Goal: Transaction & Acquisition: Purchase product/service

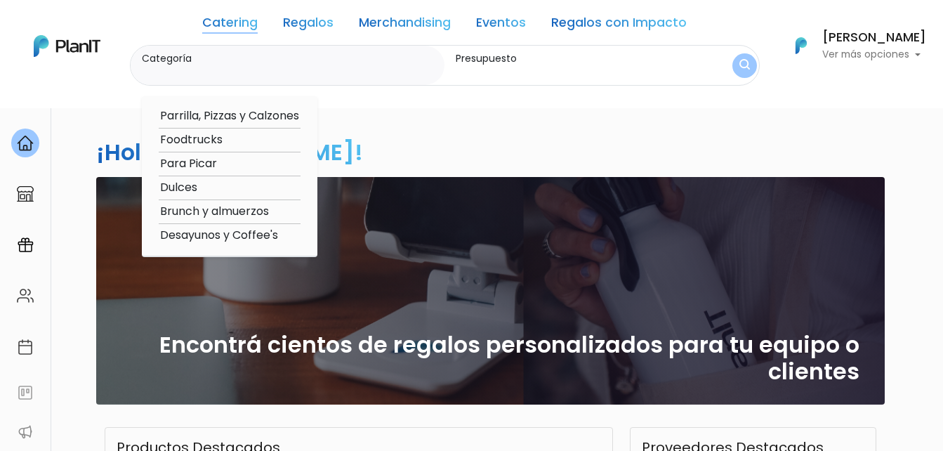
click at [185, 185] on option "Dulces" at bounding box center [230, 188] width 142 height 18
type input "Dulces"
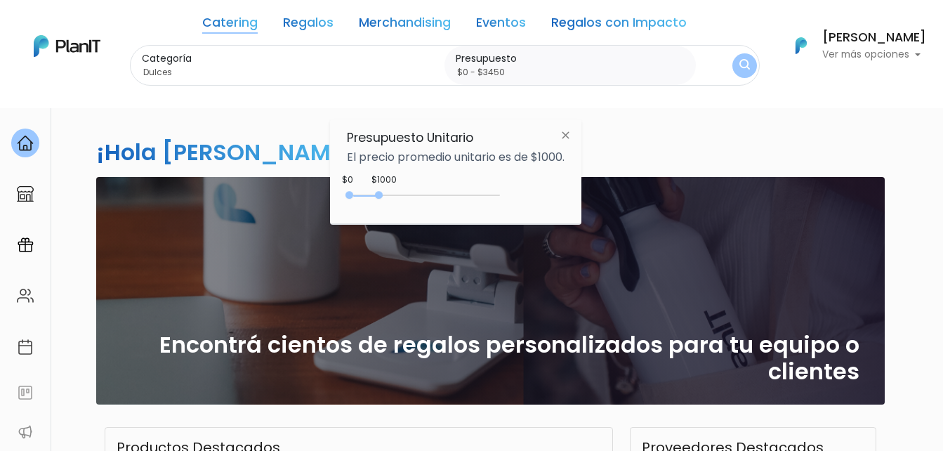
type input "$0 - $3600"
drag, startPoint x: 378, startPoint y: 192, endPoint x: 459, endPoint y: 194, distance: 81.4
click at [459, 194] on div "0 : 3600 0 3600" at bounding box center [425, 198] width 147 height 14
click at [740, 72] on img "submit" at bounding box center [743, 66] width 15 height 20
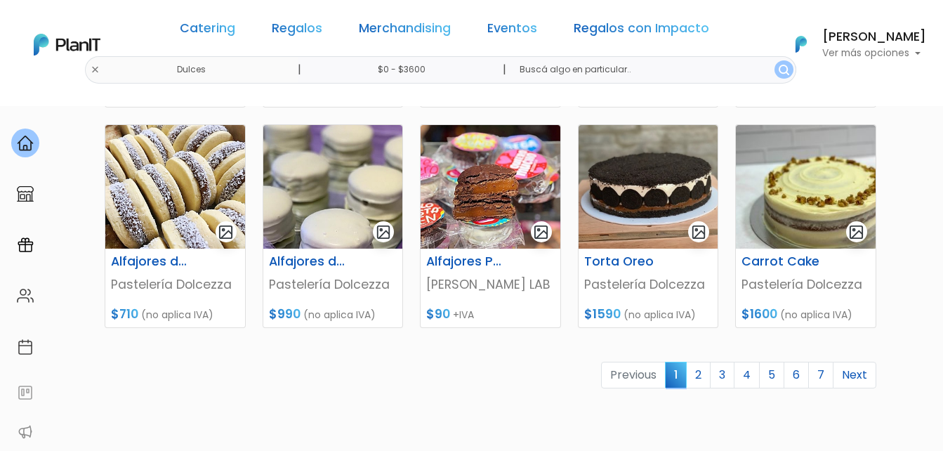
scroll to position [702, 0]
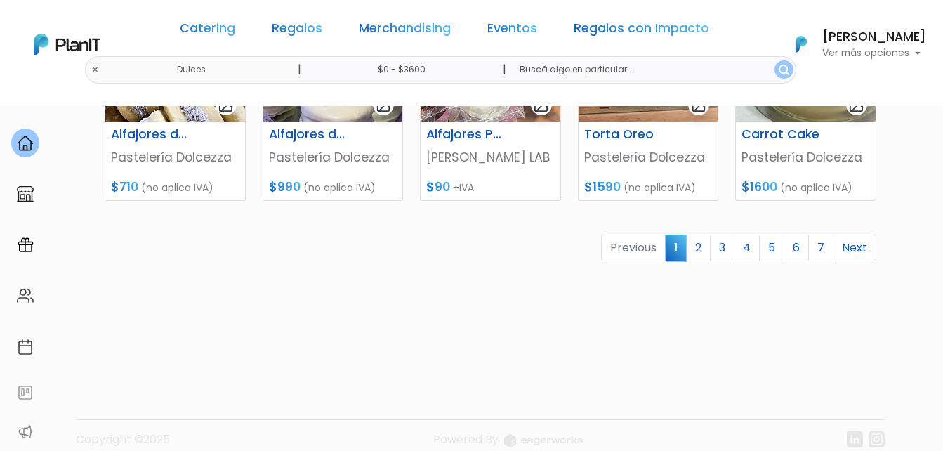
scroll to position [778, 0]
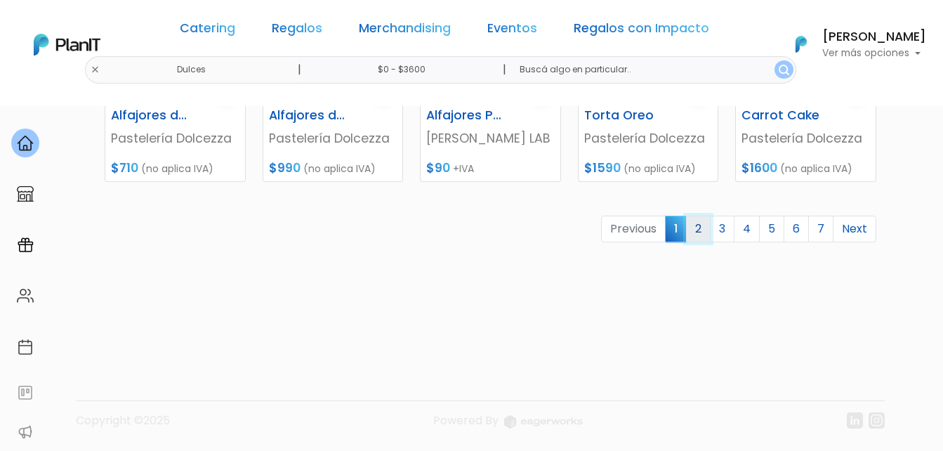
click at [699, 233] on link "2" at bounding box center [698, 228] width 25 height 27
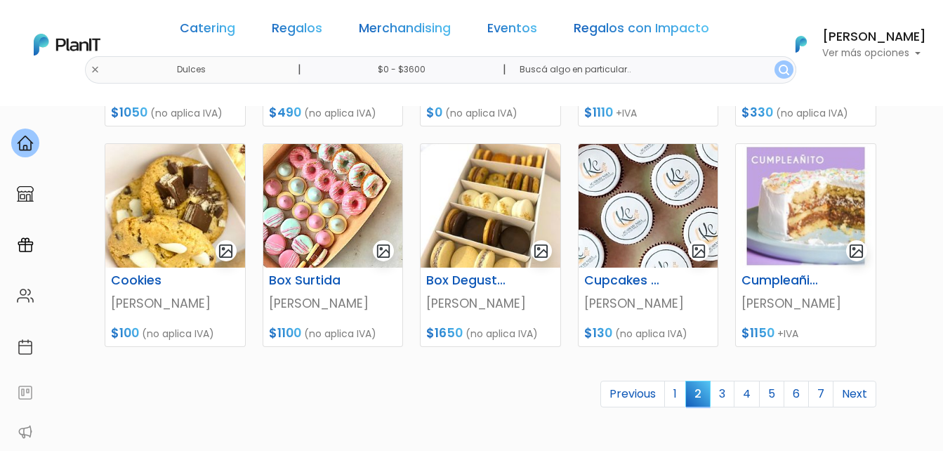
scroll to position [632, 0]
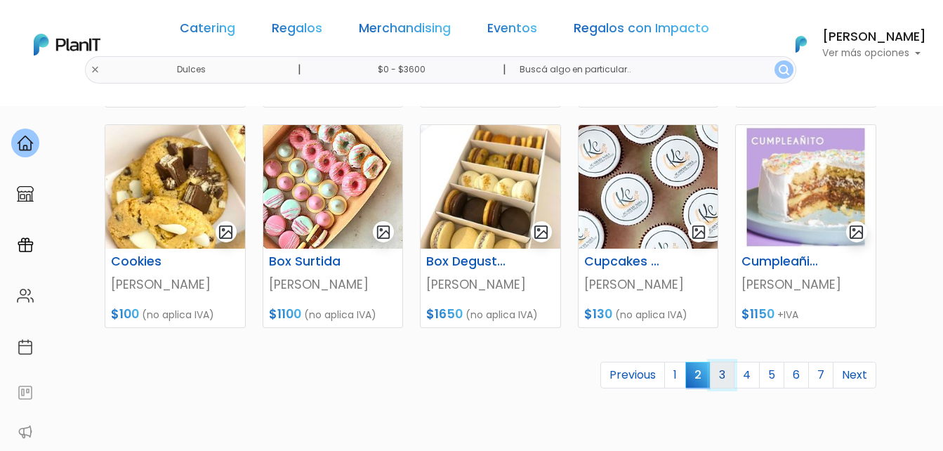
click at [727, 373] on link "3" at bounding box center [722, 374] width 25 height 27
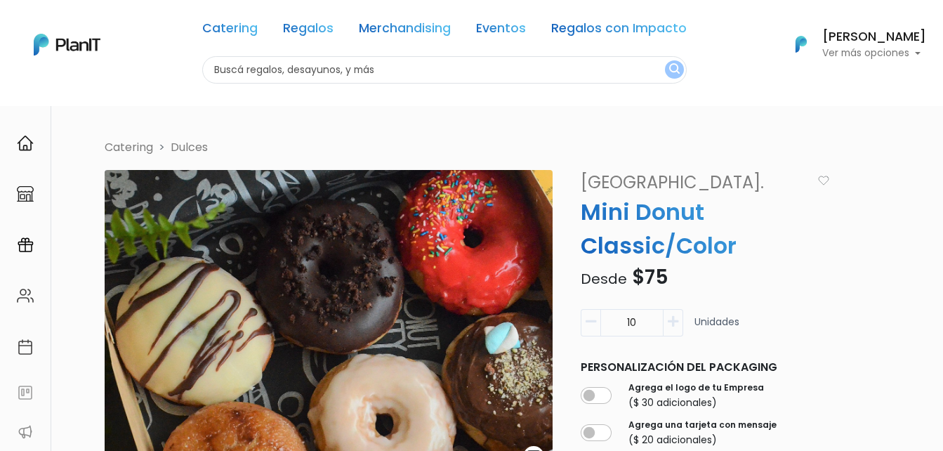
scroll to position [70, 0]
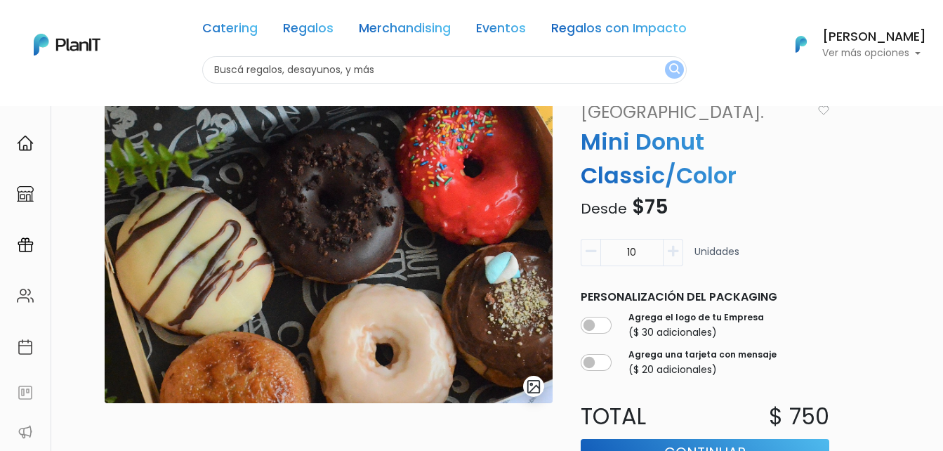
click at [677, 251] on icon "button" at bounding box center [672, 251] width 11 height 13
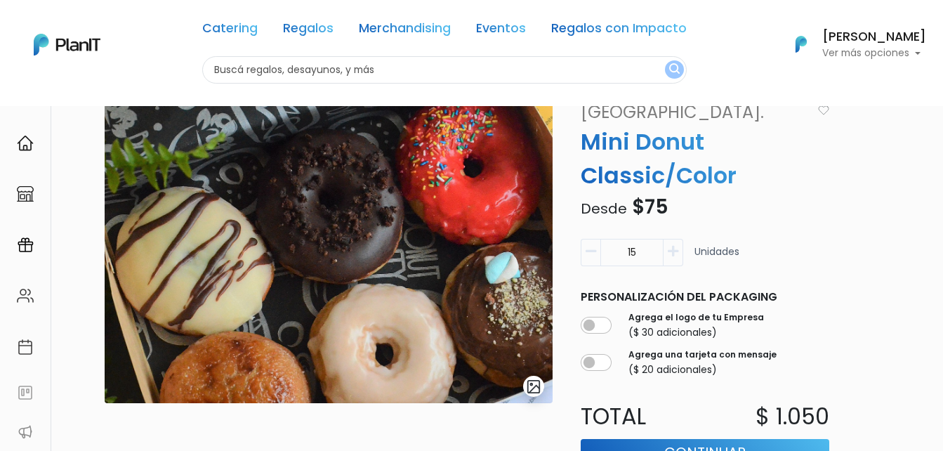
click at [677, 251] on icon "button" at bounding box center [672, 251] width 11 height 13
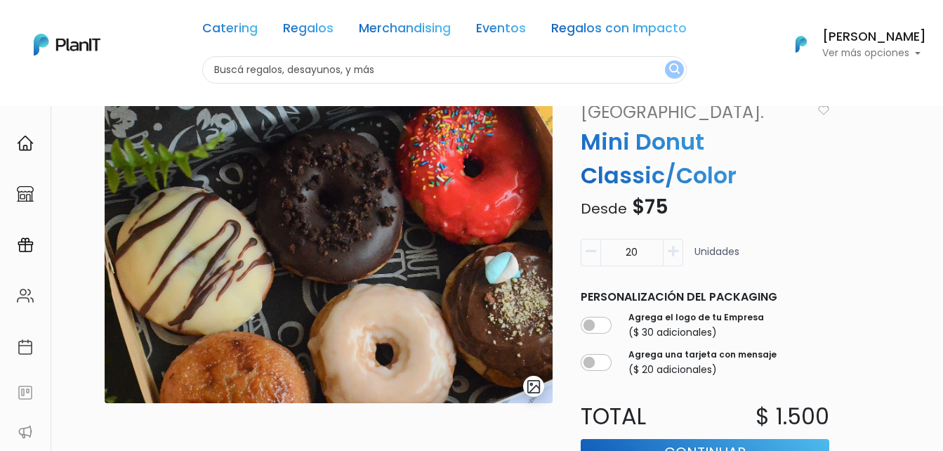
click at [677, 251] on icon "button" at bounding box center [672, 251] width 11 height 13
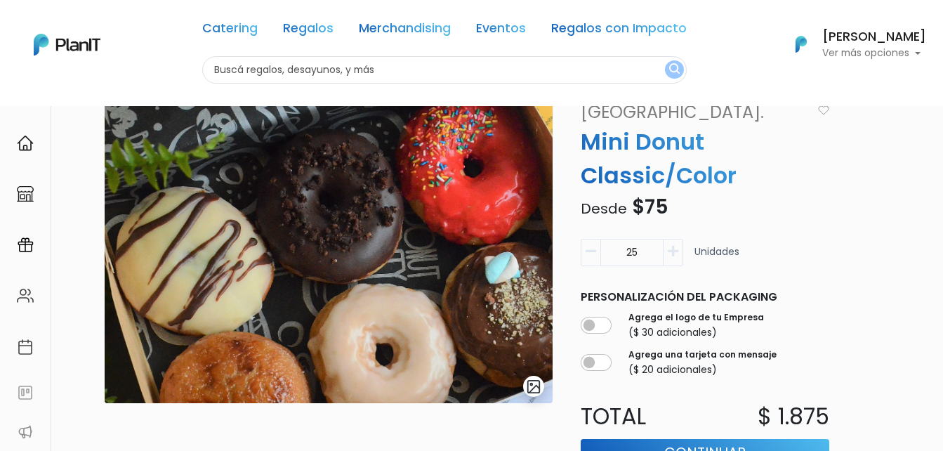
click at [677, 251] on icon "button" at bounding box center [672, 251] width 11 height 13
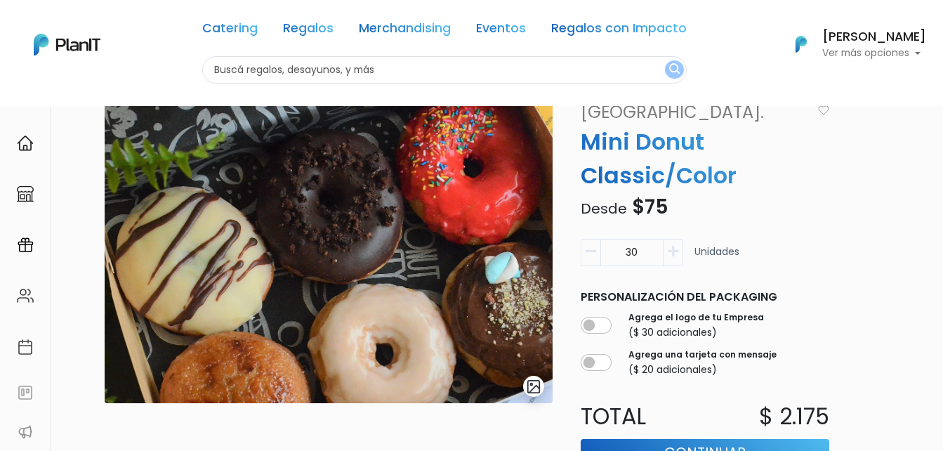
click at [677, 251] on icon "button" at bounding box center [672, 251] width 11 height 13
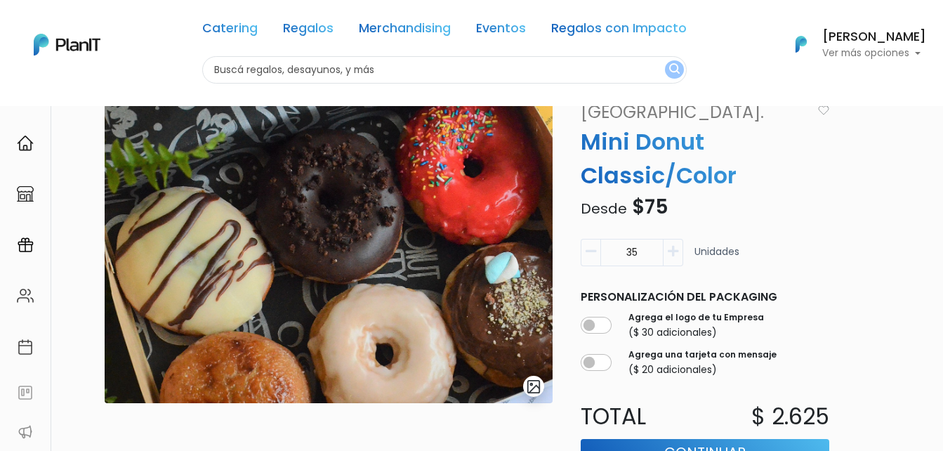
click at [677, 251] on icon "button" at bounding box center [672, 251] width 11 height 13
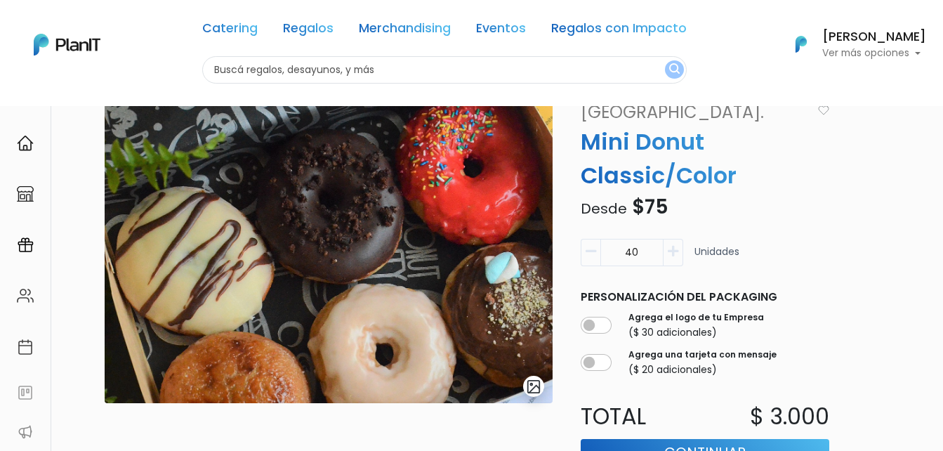
click at [677, 251] on icon "button" at bounding box center [672, 251] width 11 height 13
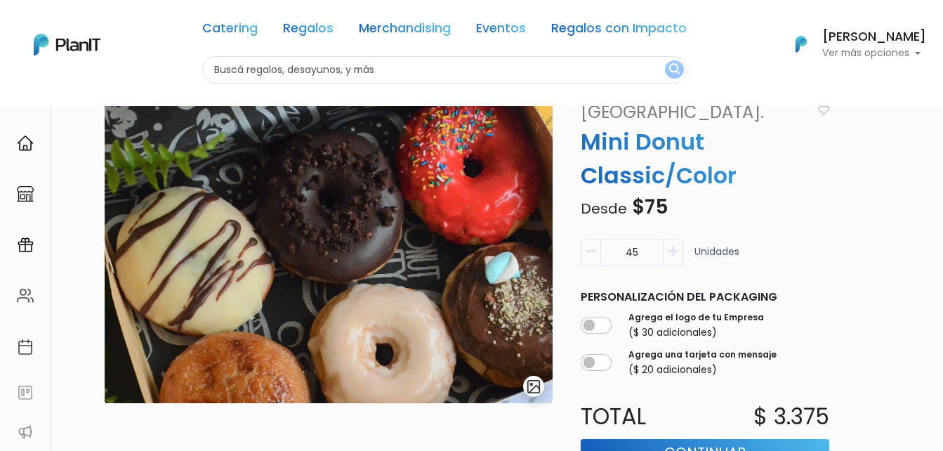
click at [677, 251] on icon "button" at bounding box center [672, 251] width 11 height 13
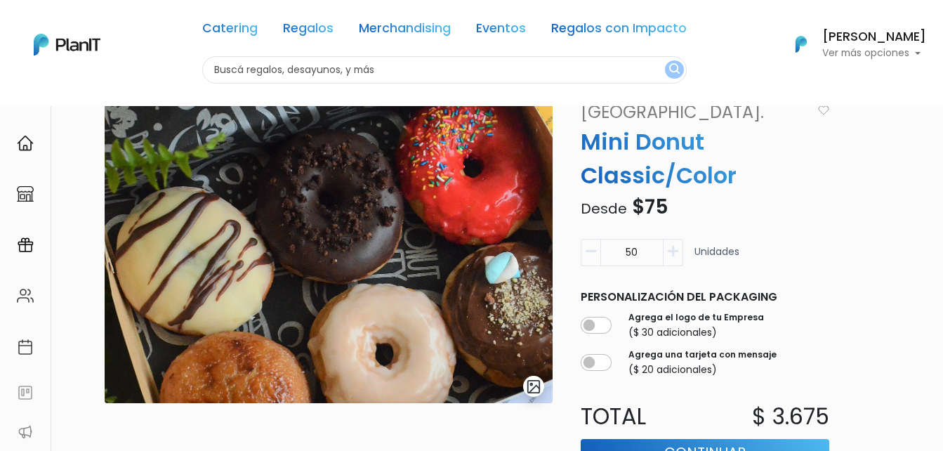
click at [677, 251] on icon "button" at bounding box center [672, 251] width 11 height 13
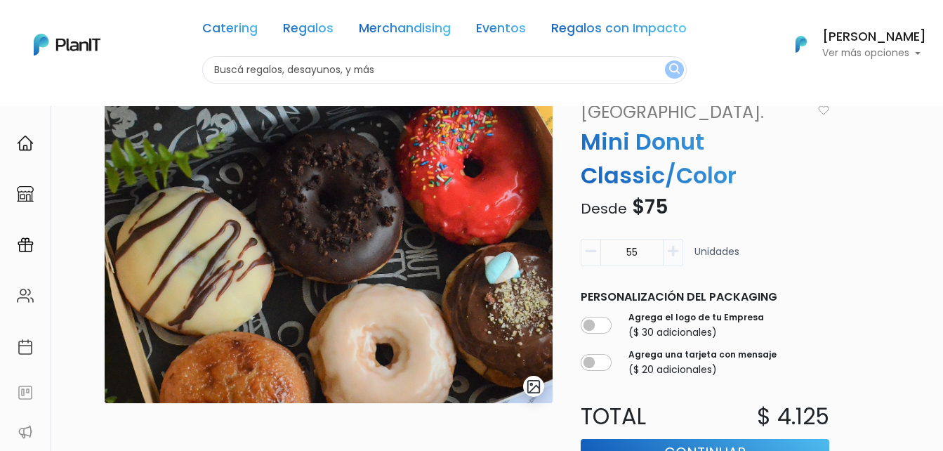
click at [677, 251] on icon "button" at bounding box center [672, 251] width 11 height 13
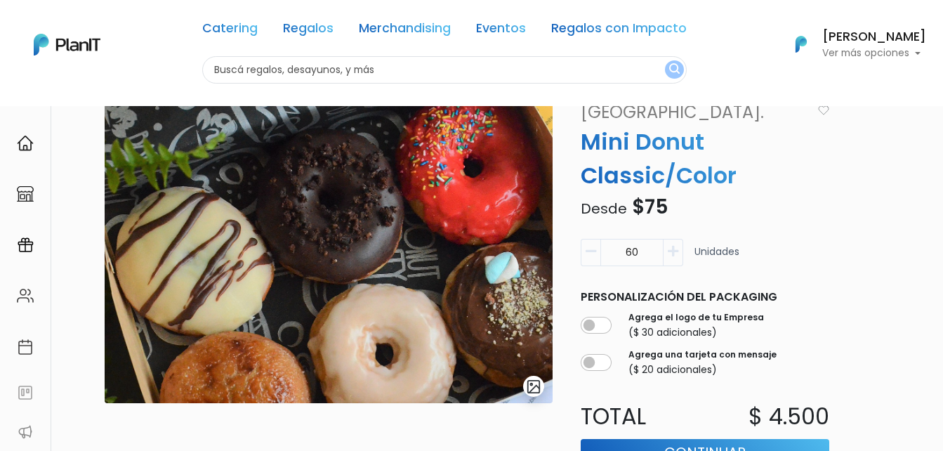
click at [677, 251] on icon "button" at bounding box center [672, 251] width 11 height 13
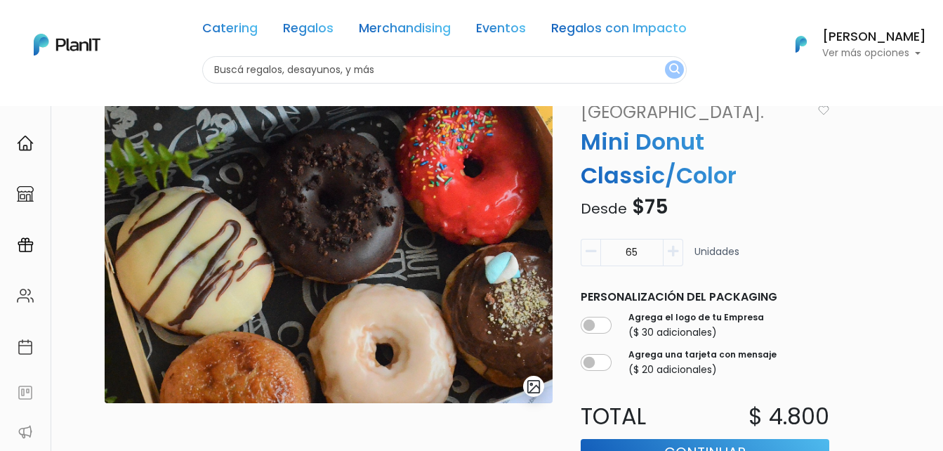
click at [677, 251] on icon "button" at bounding box center [672, 251] width 11 height 13
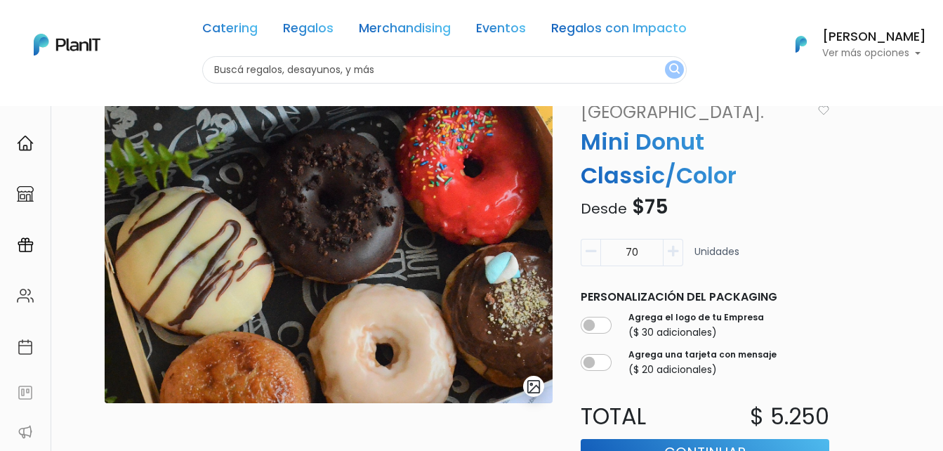
click at [677, 251] on icon "button" at bounding box center [672, 251] width 11 height 13
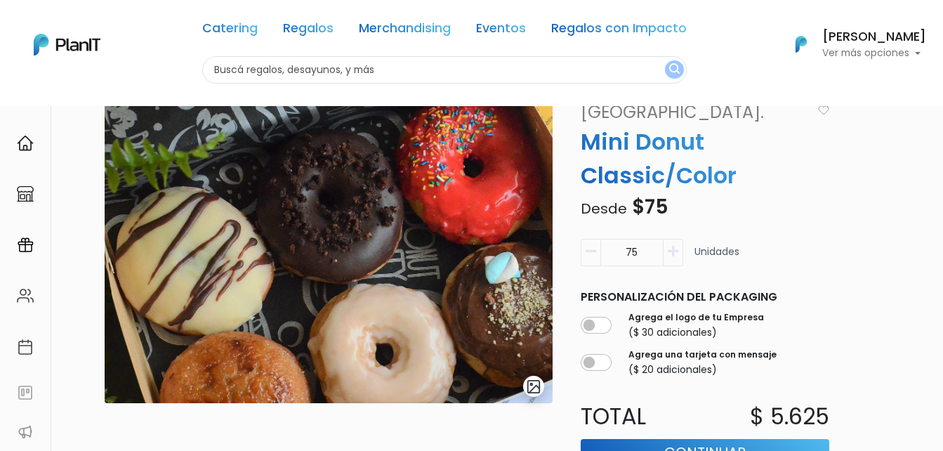
click at [677, 251] on icon "button" at bounding box center [672, 251] width 11 height 13
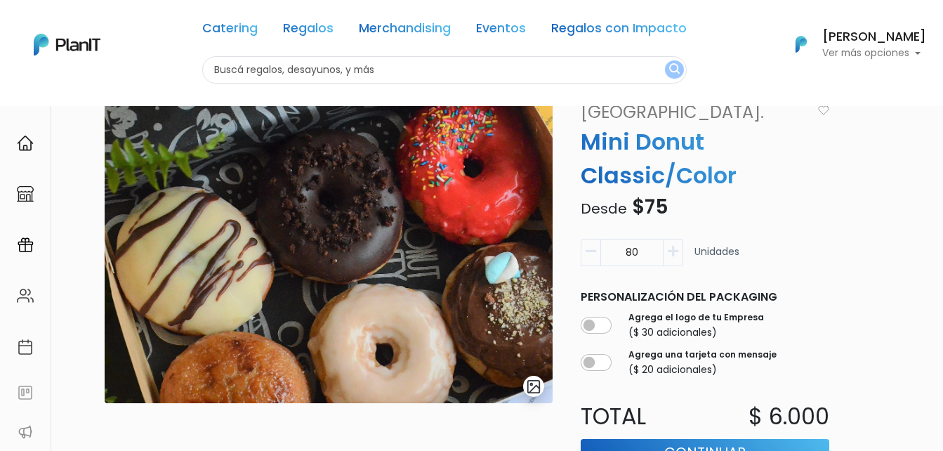
click at [677, 251] on icon "button" at bounding box center [672, 251] width 11 height 13
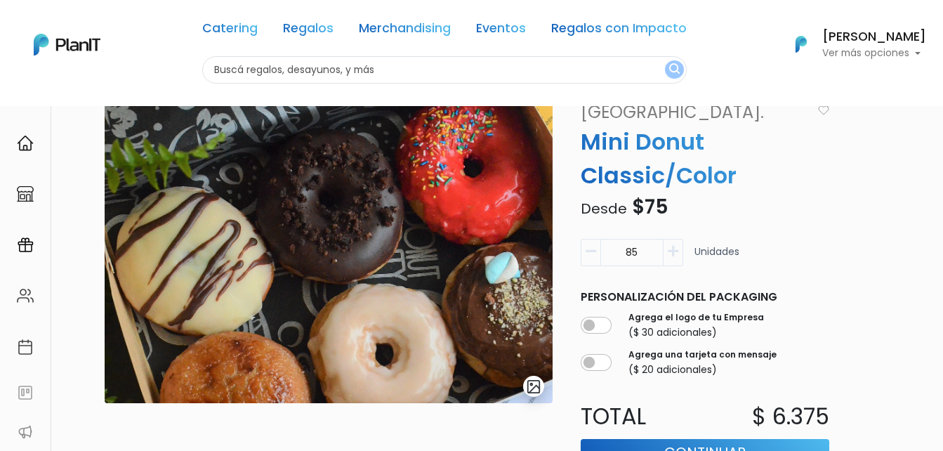
click at [677, 251] on icon "button" at bounding box center [672, 251] width 11 height 13
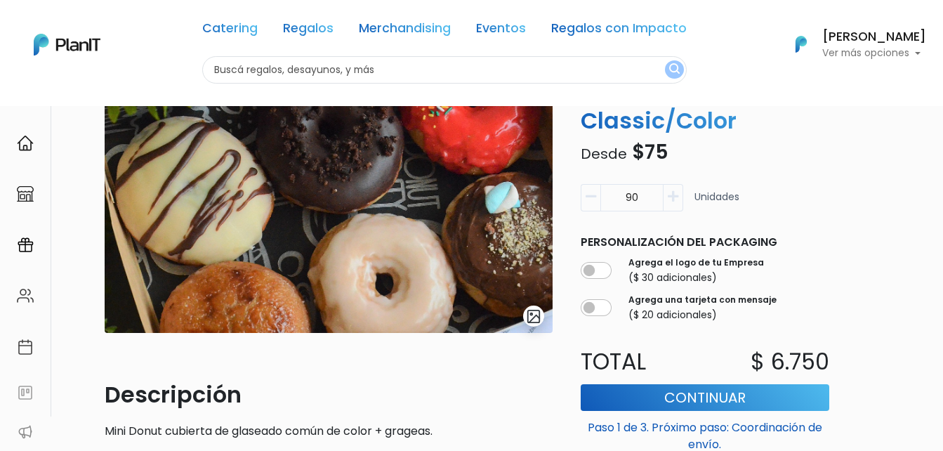
scroll to position [211, 0]
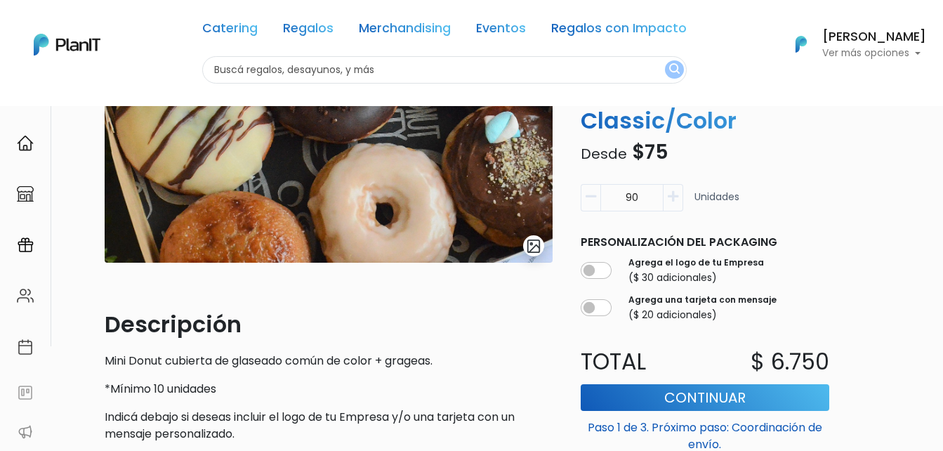
click at [672, 204] on button "button" at bounding box center [673, 197] width 20 height 27
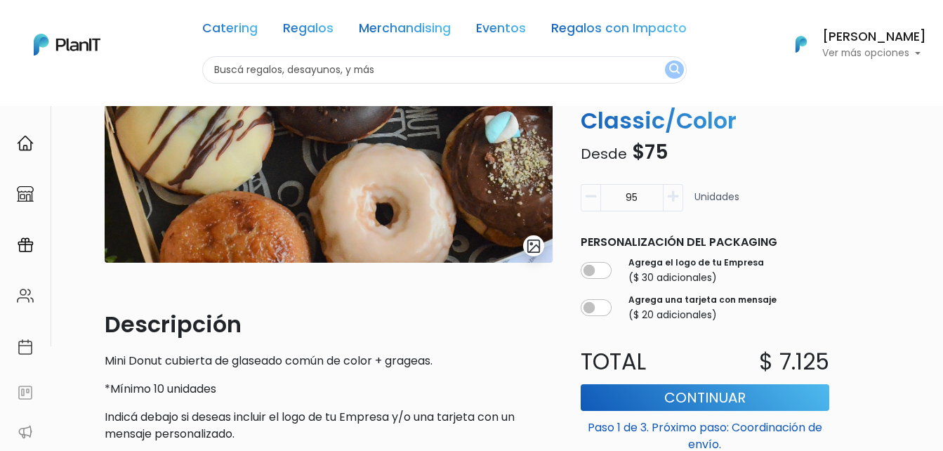
click at [672, 204] on button "button" at bounding box center [673, 197] width 20 height 27
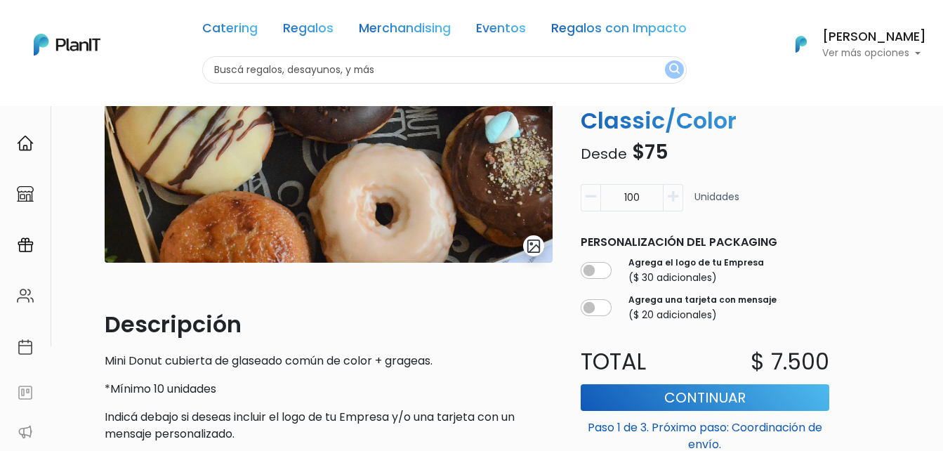
click at [672, 204] on button "button" at bounding box center [673, 197] width 20 height 27
click at [596, 193] on icon "button" at bounding box center [590, 196] width 11 height 13
type input "100"
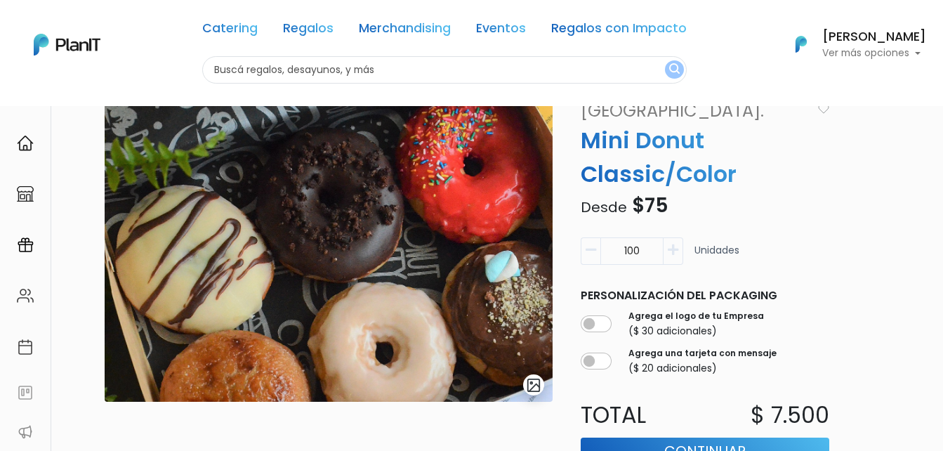
scroll to position [70, 0]
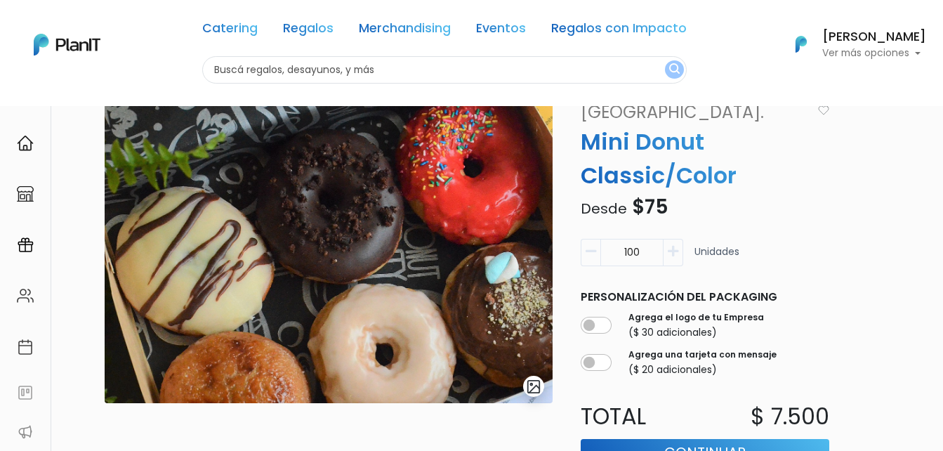
click at [530, 389] on img "submit" at bounding box center [534, 386] width 16 height 16
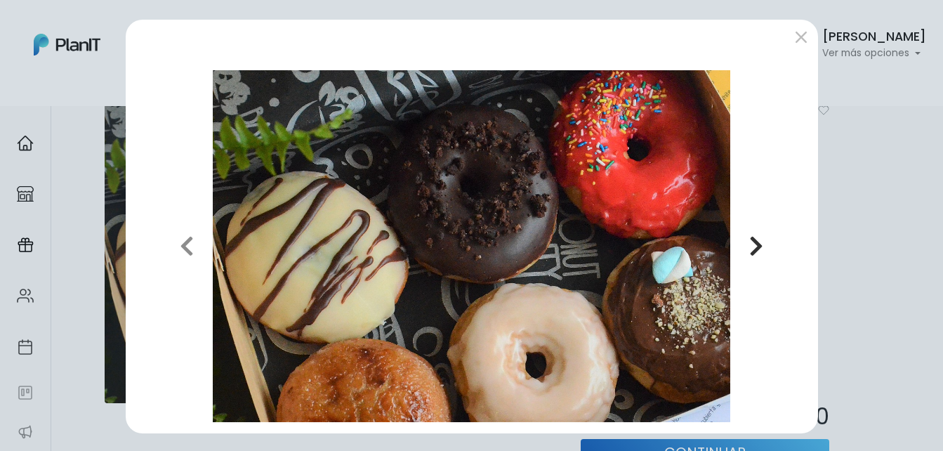
click at [743, 246] on button "Next" at bounding box center [755, 246] width 100 height 352
click at [755, 242] on icon "button" at bounding box center [756, 245] width 14 height 22
click at [792, 32] on button "submit" at bounding box center [801, 37] width 22 height 22
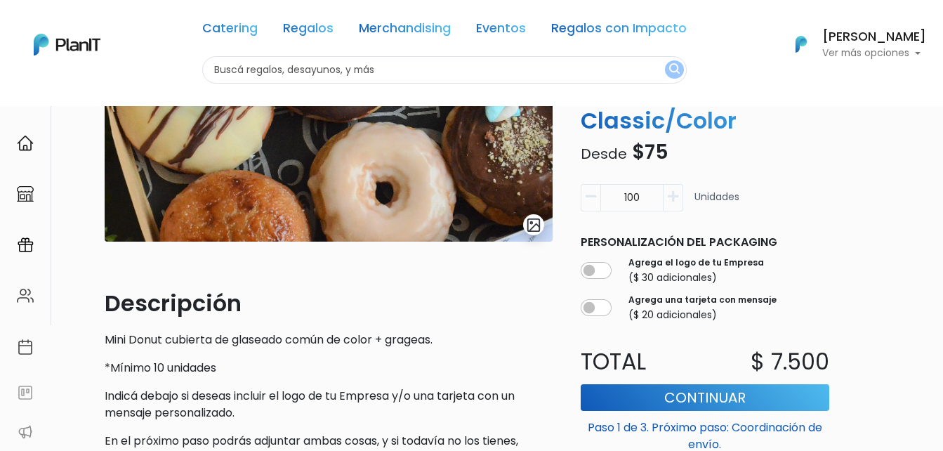
scroll to position [211, 0]
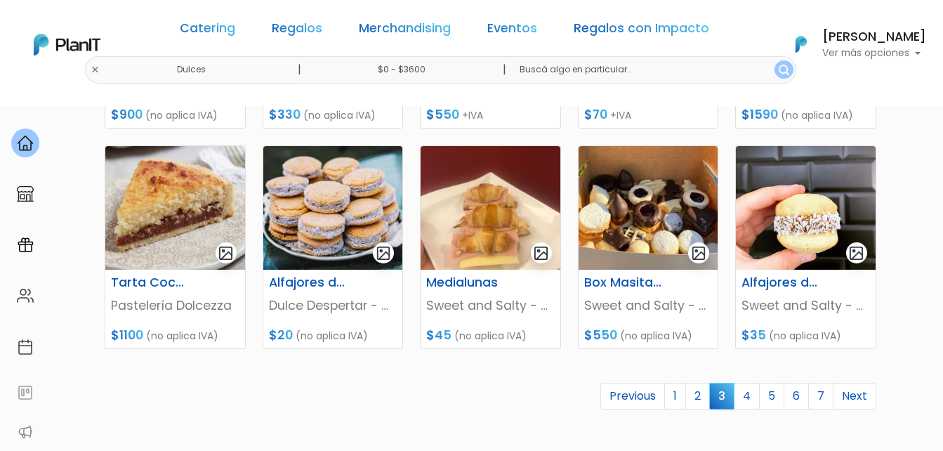
scroll to position [632, 0]
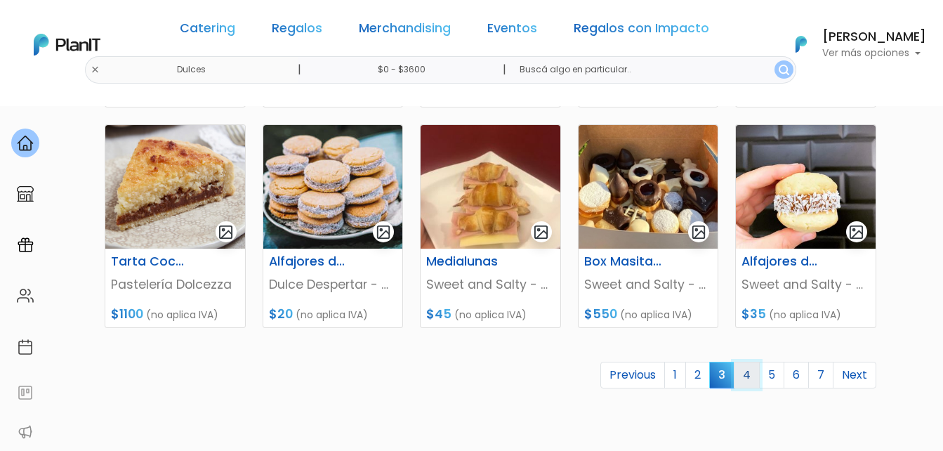
click at [746, 378] on link "4" at bounding box center [746, 374] width 26 height 27
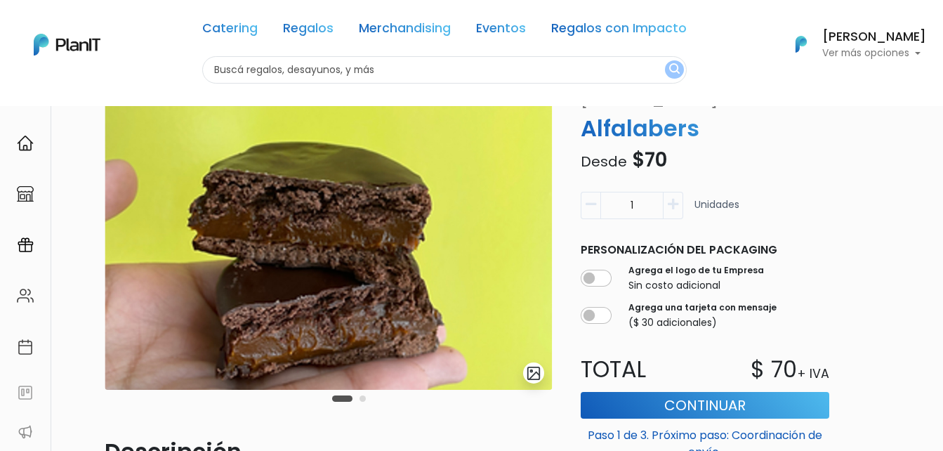
scroll to position [70, 0]
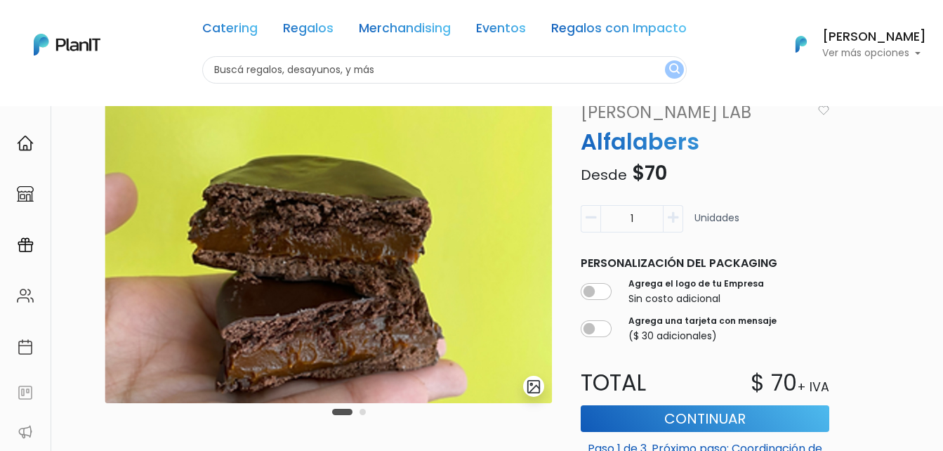
click at [364, 413] on button "Carousel Page 2" at bounding box center [362, 411] width 6 height 6
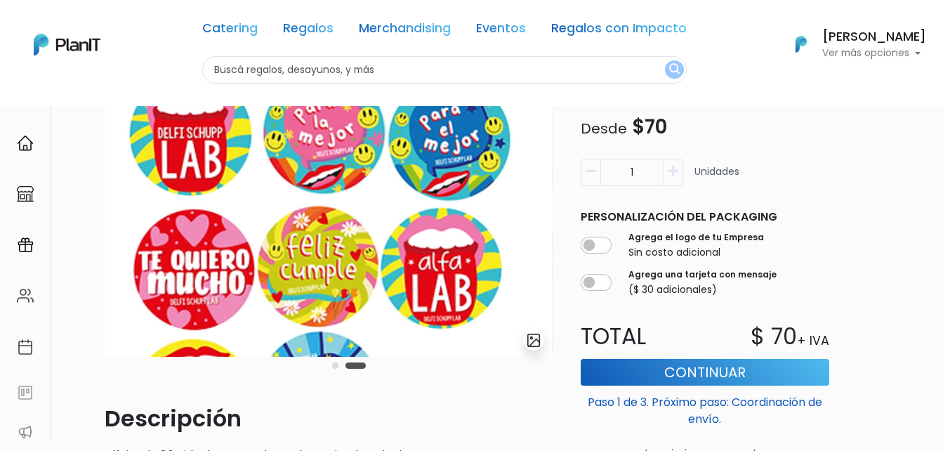
scroll to position [140, 0]
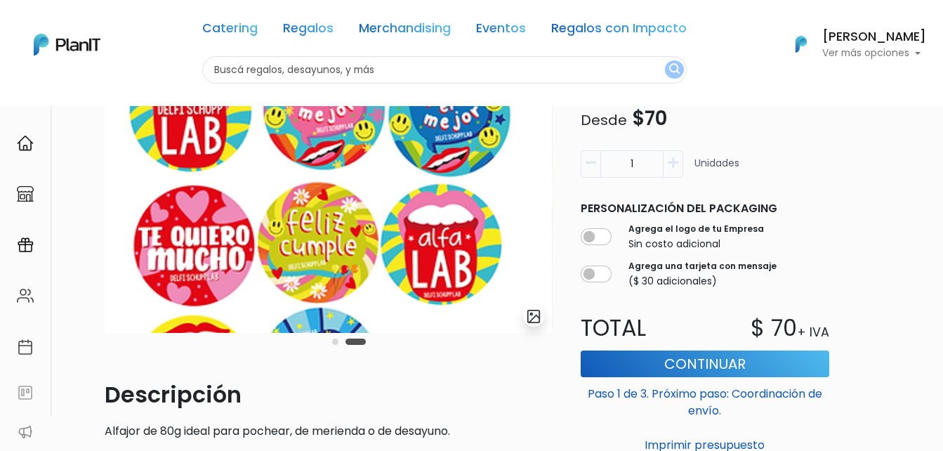
click at [647, 164] on input "1" at bounding box center [631, 163] width 63 height 27
type input "100"
click at [850, 201] on div "Catering Dulces slide 4 of 2 Descripción Alfajor de 80g ideal para pochear, de …" at bounding box center [494, 292] width 797 height 587
click at [333, 341] on button "Carousel Page 1" at bounding box center [335, 341] width 6 height 6
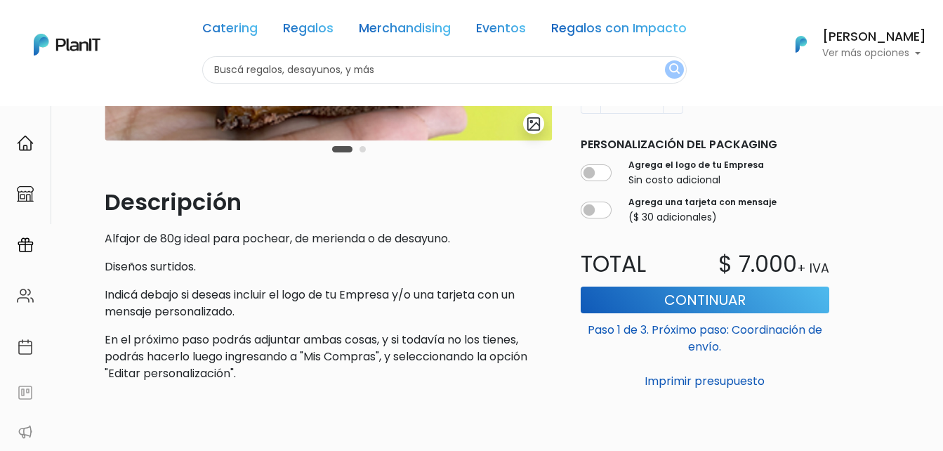
scroll to position [351, 0]
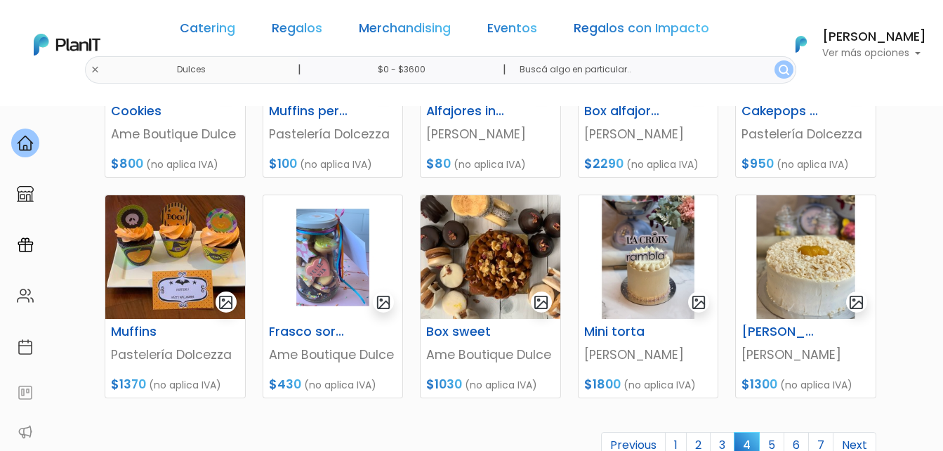
scroll to position [632, 0]
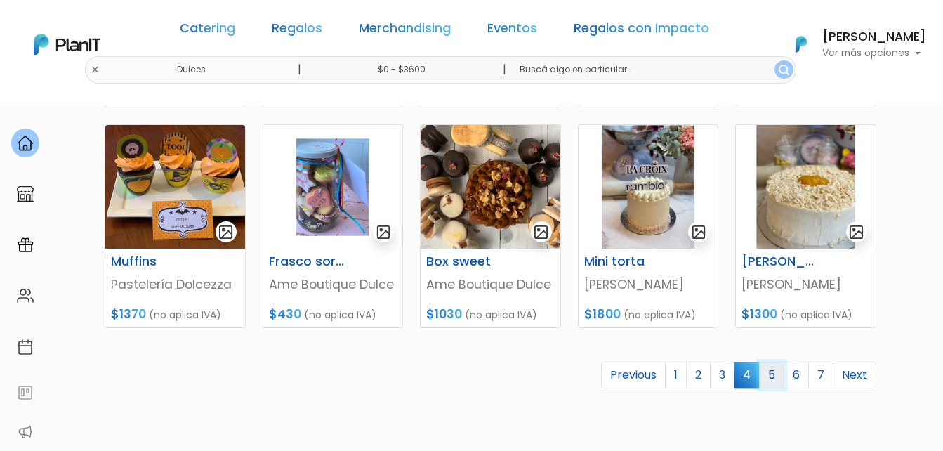
click at [771, 376] on link "5" at bounding box center [771, 374] width 25 height 27
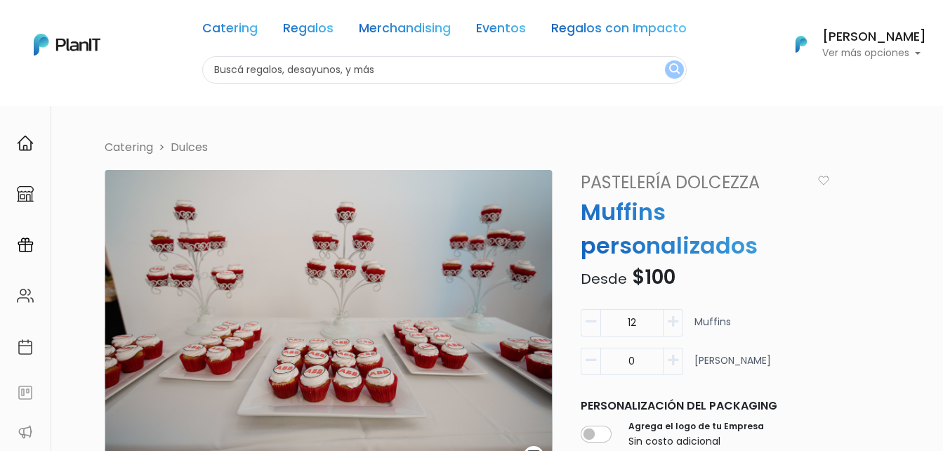
scroll to position [70, 0]
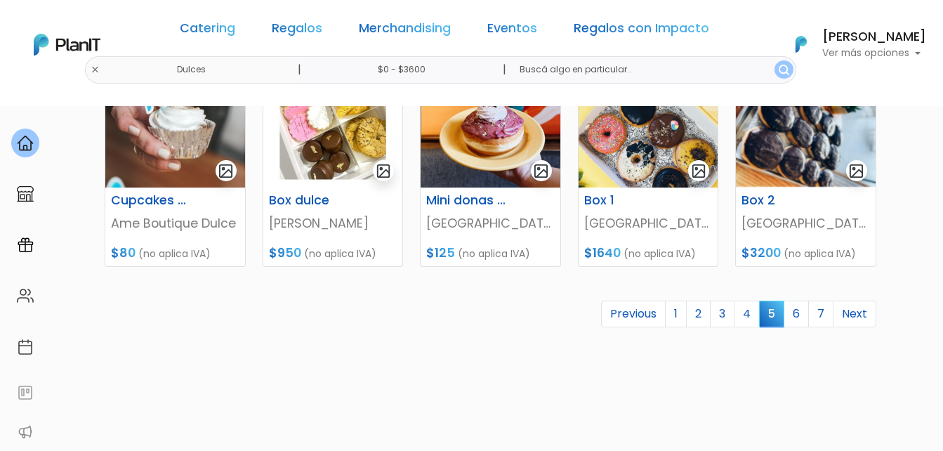
scroll to position [702, 0]
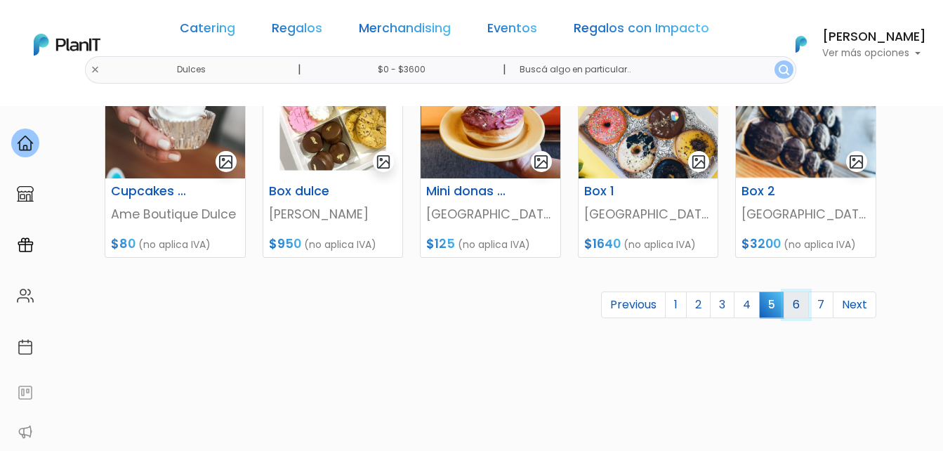
click at [795, 310] on link "6" at bounding box center [795, 304] width 25 height 27
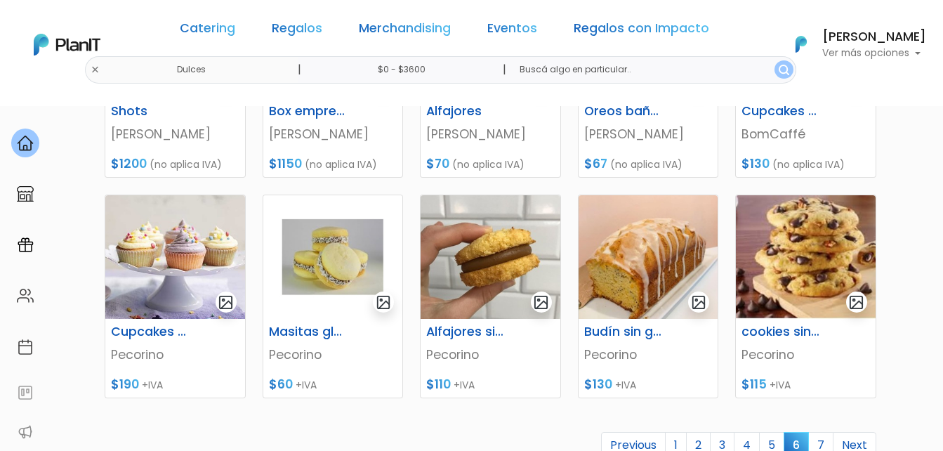
scroll to position [632, 0]
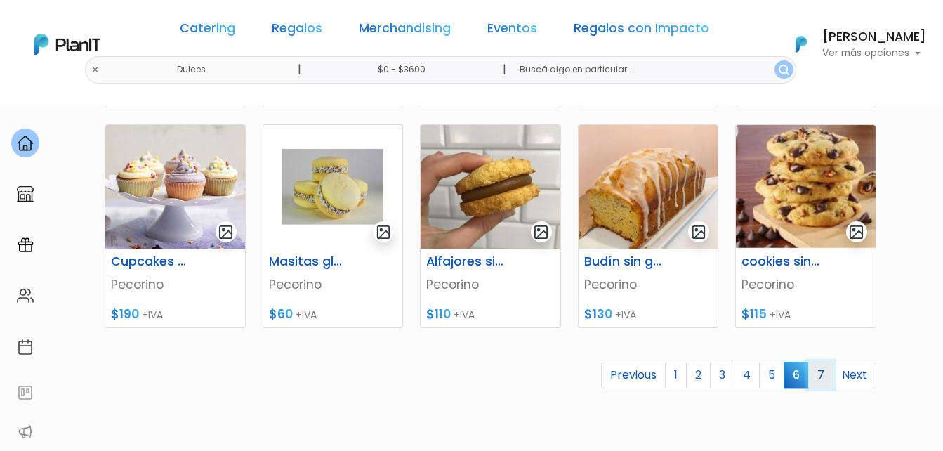
click at [822, 378] on link "7" at bounding box center [820, 374] width 25 height 27
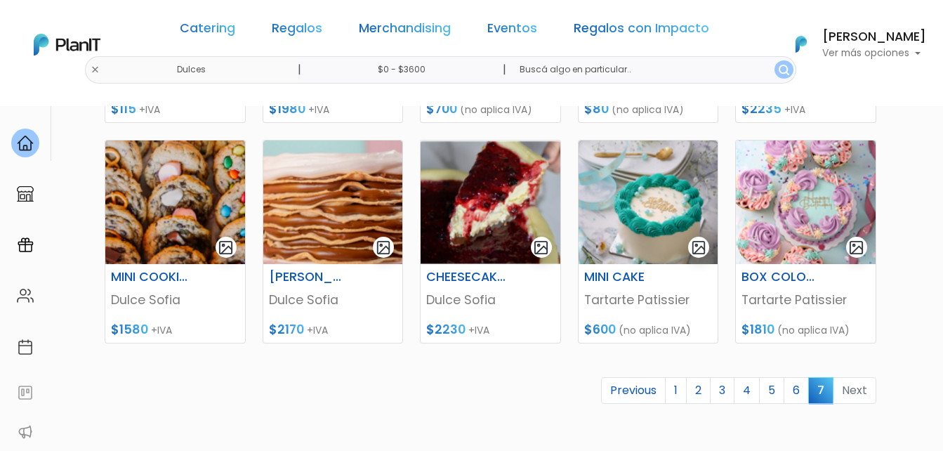
scroll to position [421, 0]
